Goal: Information Seeking & Learning: Learn about a topic

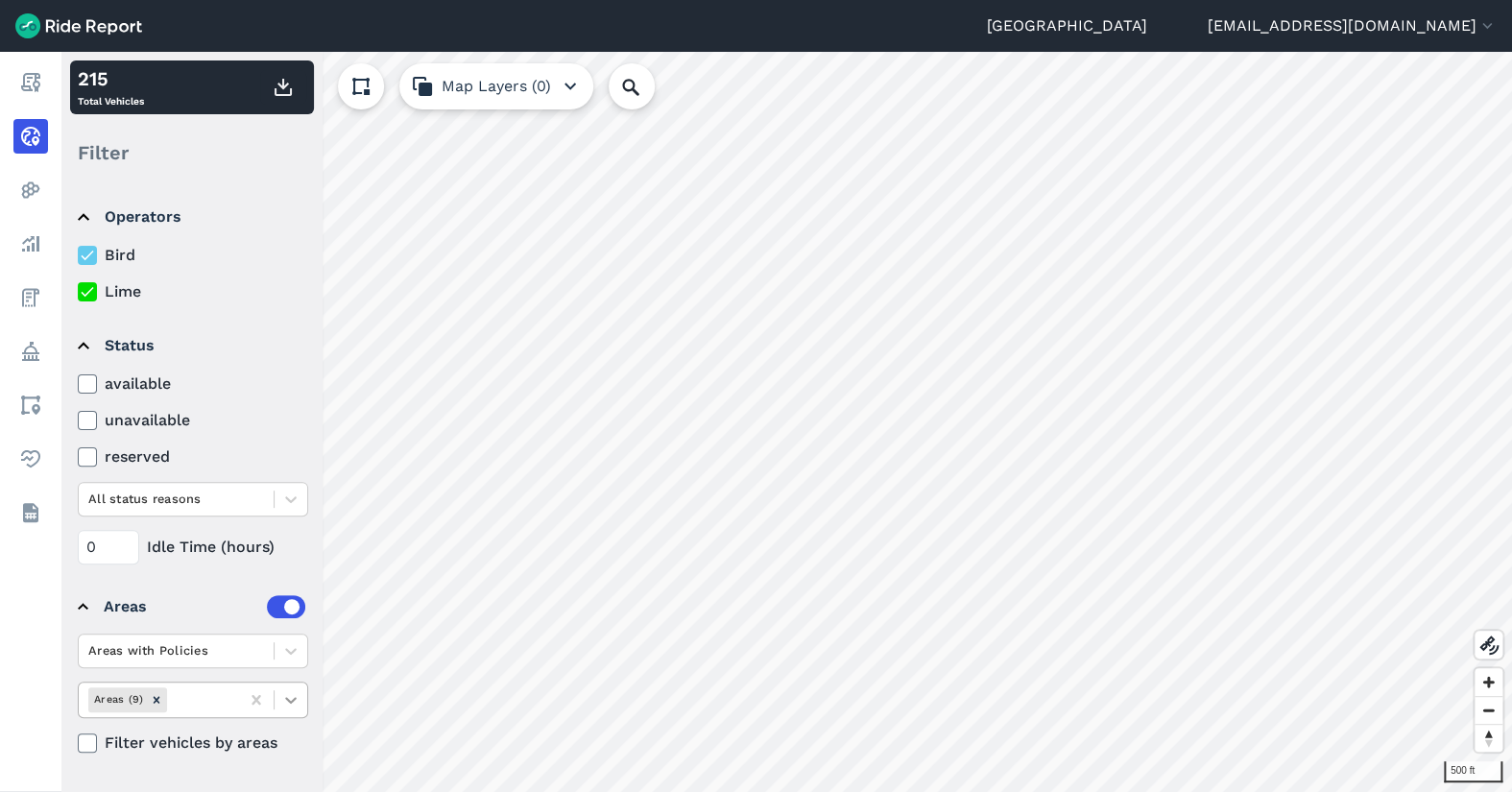
click at [291, 696] on icon at bounding box center [290, 699] width 19 height 19
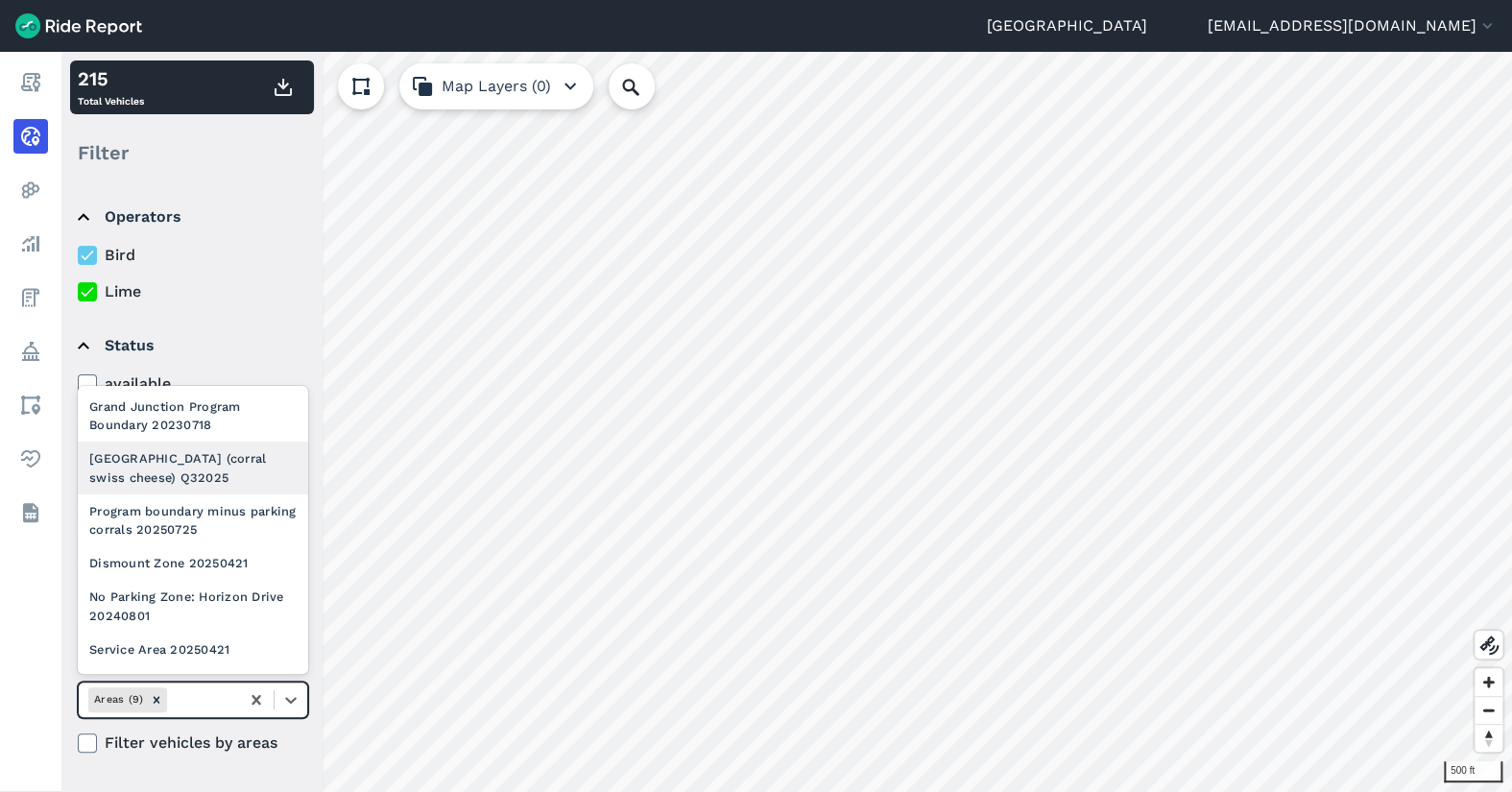
click at [205, 486] on div "[GEOGRAPHIC_DATA] (corral swiss cheese) Q32025" at bounding box center [192, 467] width 230 height 52
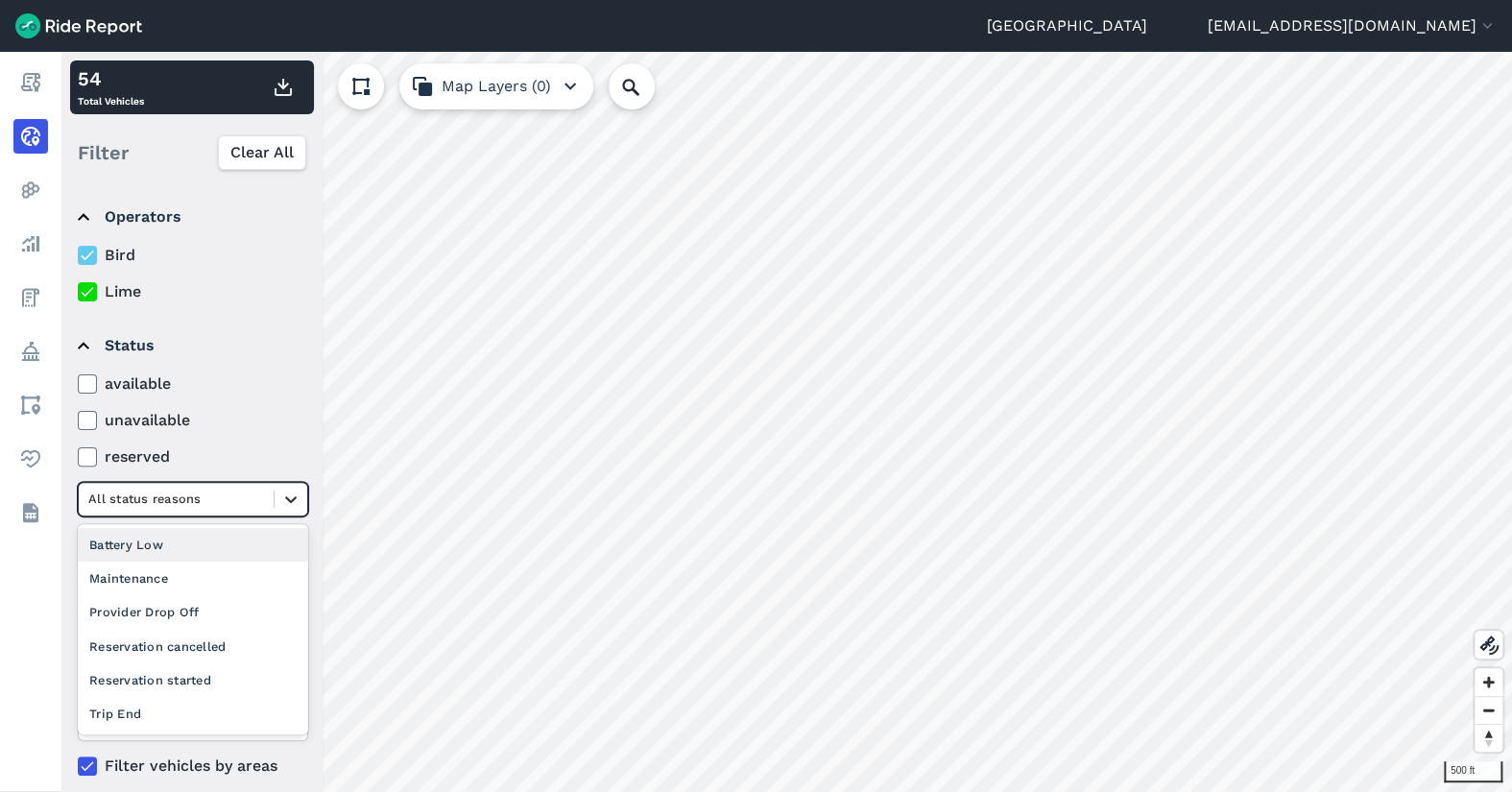
click at [276, 503] on div at bounding box center [291, 499] width 33 height 33
click at [223, 618] on div "Provider Drop Off" at bounding box center [192, 612] width 230 height 34
click at [165, 498] on div at bounding box center [176, 498] width 175 height 22
click at [170, 542] on div "All status reasons" at bounding box center [192, 545] width 230 height 34
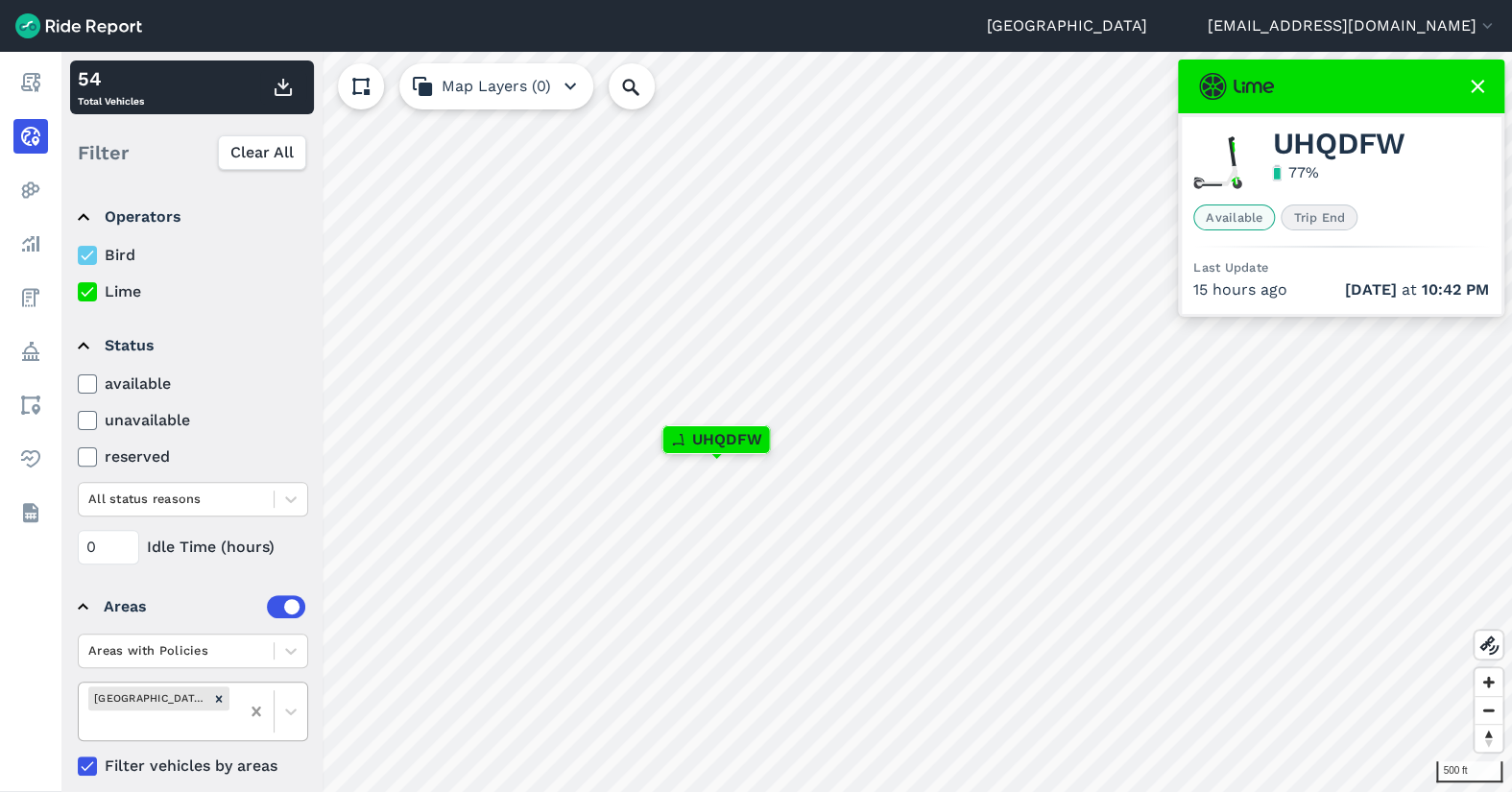
click at [255, 701] on icon at bounding box center [256, 710] width 19 height 19
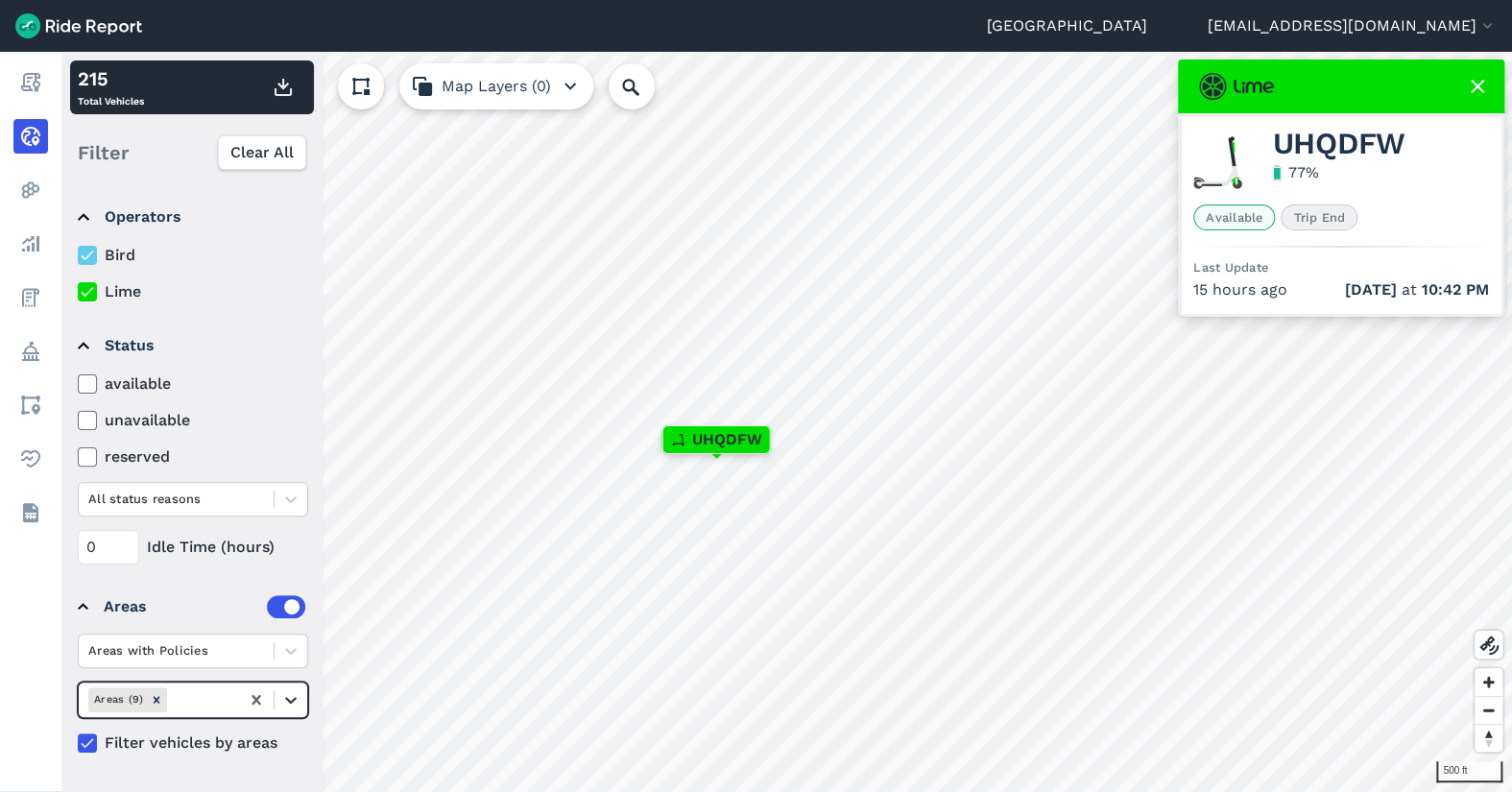
click at [296, 699] on icon at bounding box center [290, 699] width 19 height 19
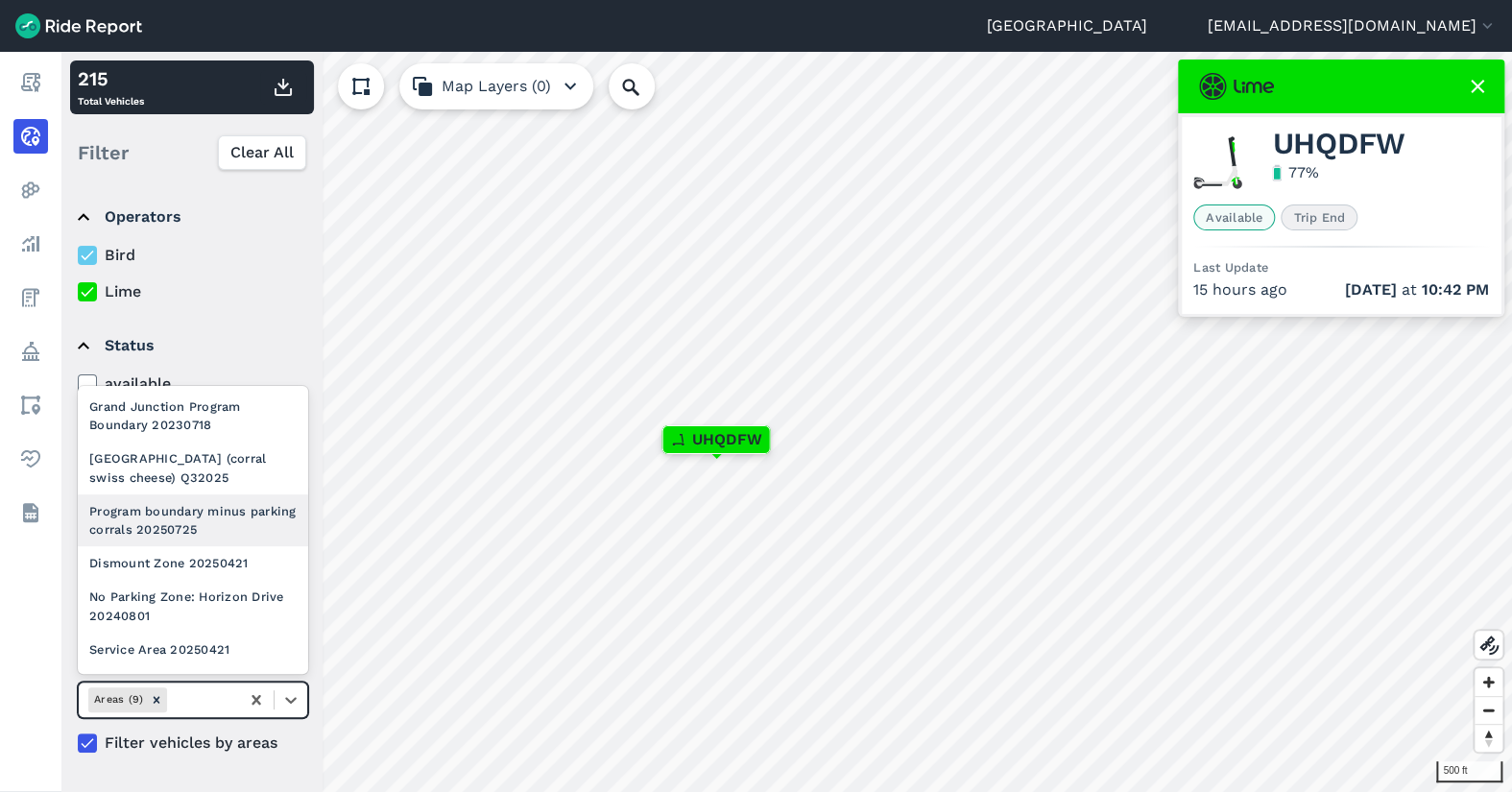
click at [228, 526] on div "Program boundary minus parking corrals 20250725" at bounding box center [192, 520] width 230 height 52
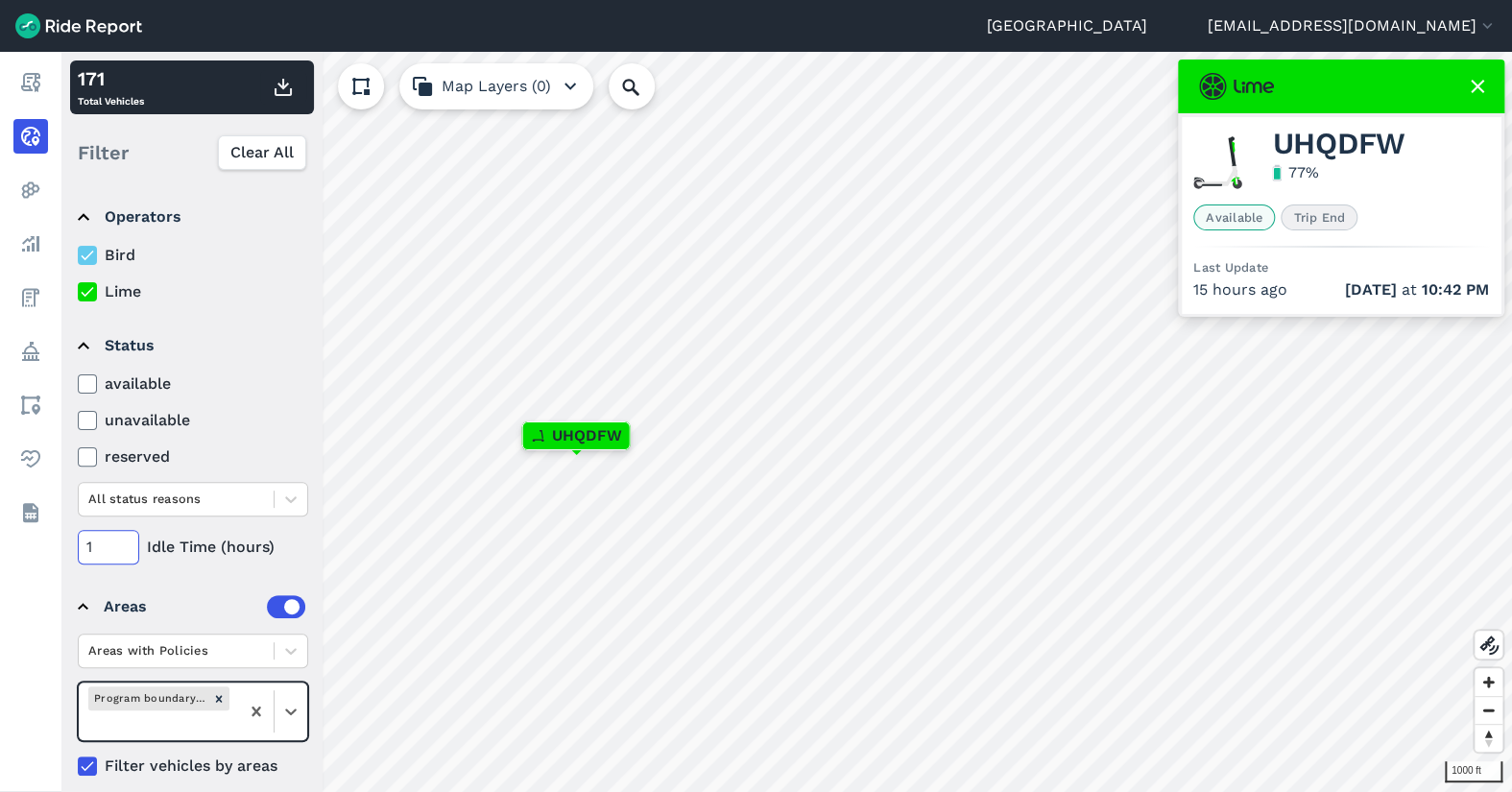
click at [131, 542] on input "1" at bounding box center [109, 547] width 62 height 35
click at [131, 542] on input "2" at bounding box center [109, 547] width 62 height 35
click at [131, 542] on input "3" at bounding box center [109, 547] width 62 height 35
click at [131, 542] on input "4" at bounding box center [109, 547] width 62 height 35
click at [131, 542] on input "5" at bounding box center [109, 547] width 62 height 35
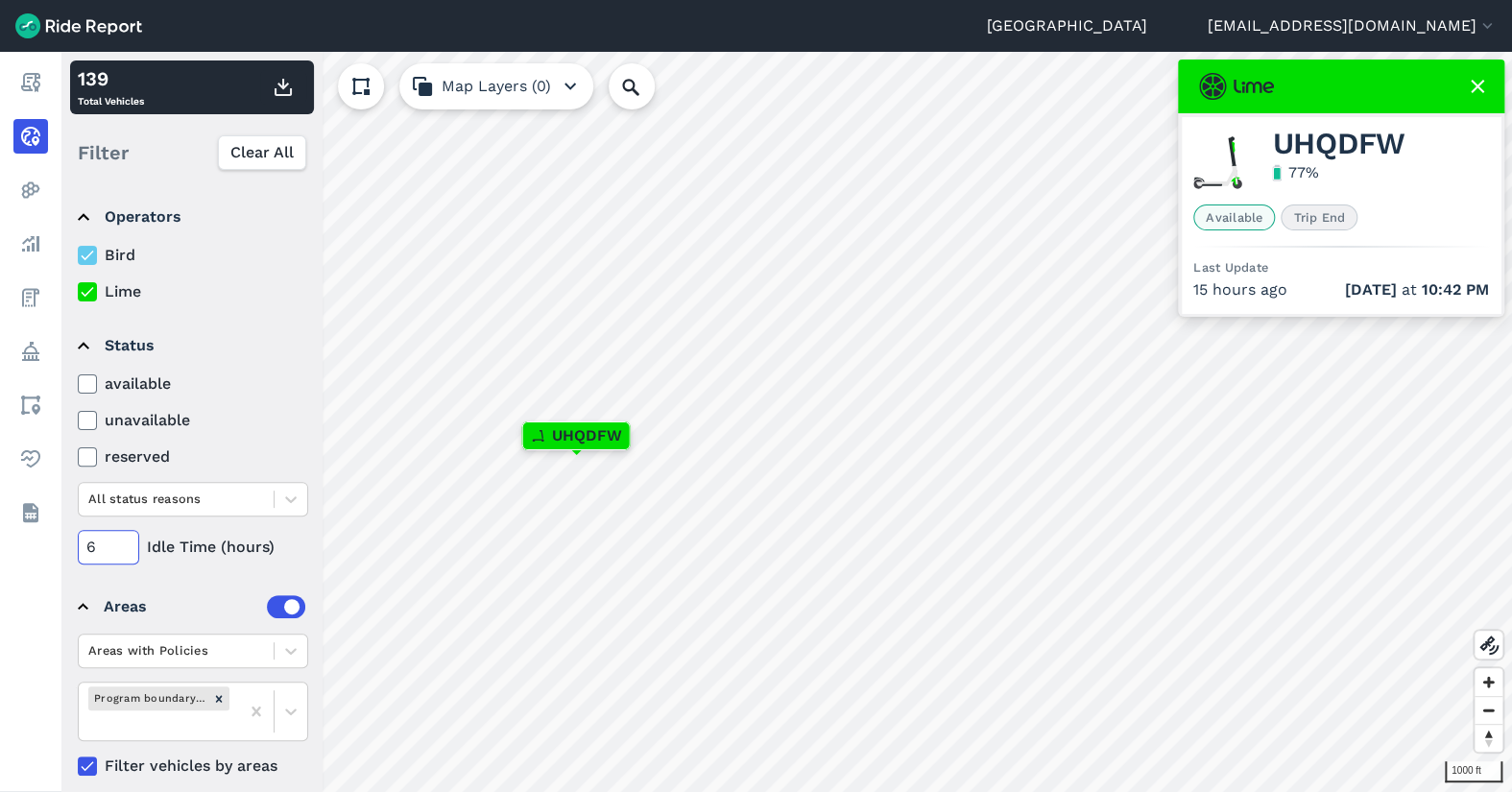
click at [131, 542] on input "6" at bounding box center [109, 547] width 62 height 35
click at [131, 542] on input "7" at bounding box center [109, 547] width 62 height 35
type input "72"
click at [1496, 640] on icon at bounding box center [1489, 645] width 23 height 23
click at [661, 100] on div "50 ft × HQUDVG 7 Total Vehicles Filter Clear All Operators Bird Lime Status ava…" at bounding box center [787, 421] width 1451 height 740
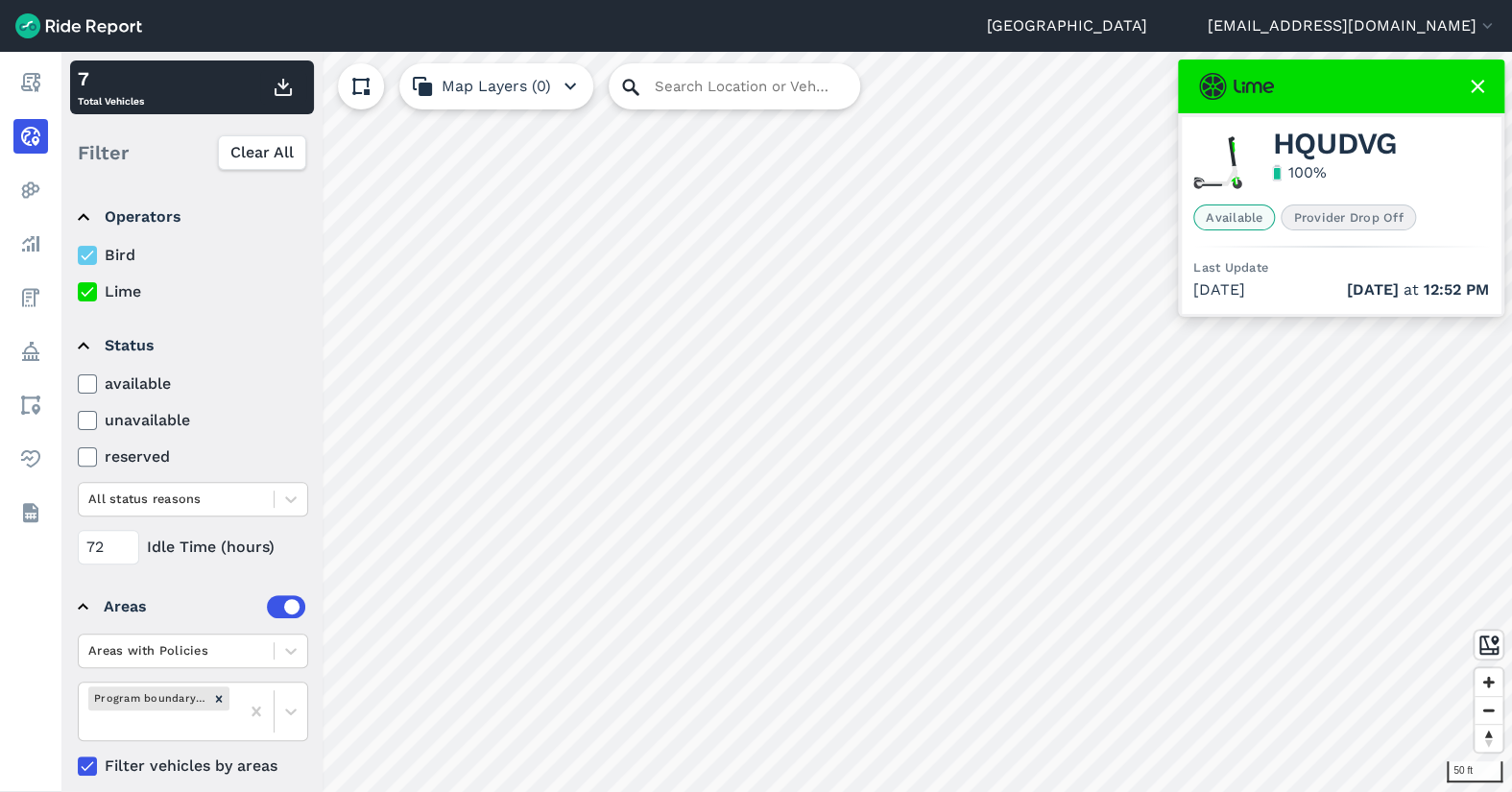
click at [653, 67] on div "50 ft × HQUDVG 7 Total Vehicles Filter Clear All Operators Bird Lime Status ava…" at bounding box center [787, 421] width 1451 height 740
click at [811, 791] on html "Grand Junction henryb@gjcity.org Settings Terms Sign Out Report Realtime Heatma…" at bounding box center [756, 396] width 1512 height 792
click at [862, 791] on html "Grand Junction henryb@gjcity.org Settings Terms Sign Out Report Realtime Heatma…" at bounding box center [756, 396] width 1512 height 792
